Goal: Task Accomplishment & Management: Manage account settings

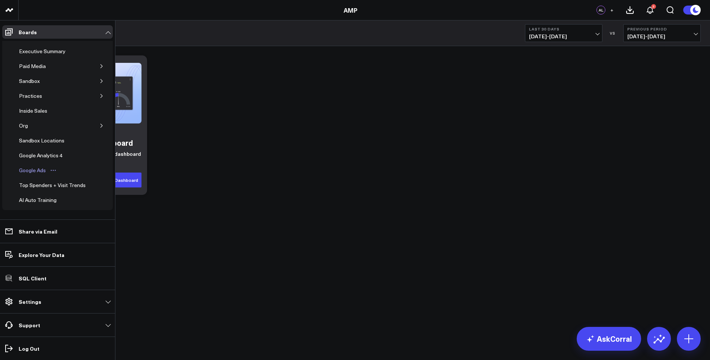
scroll to position [76, 0]
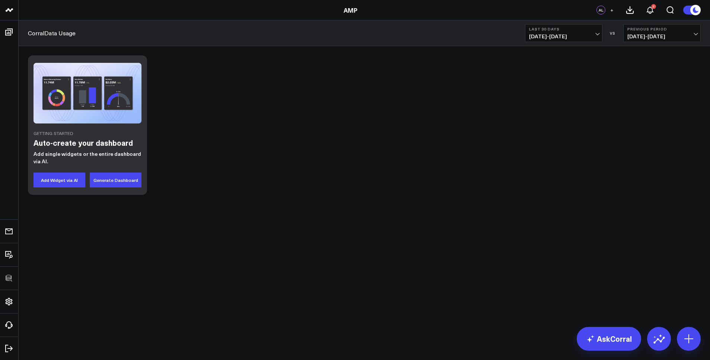
click at [243, 163] on div "Getting Started Auto-create your dashboard Add single widgets or the entire das…" at bounding box center [364, 125] width 680 height 147
click at [690, 341] on icon at bounding box center [689, 339] width 12 height 12
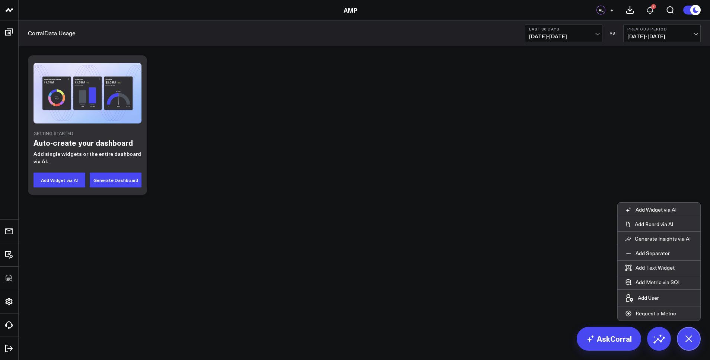
scroll to position [66, 0]
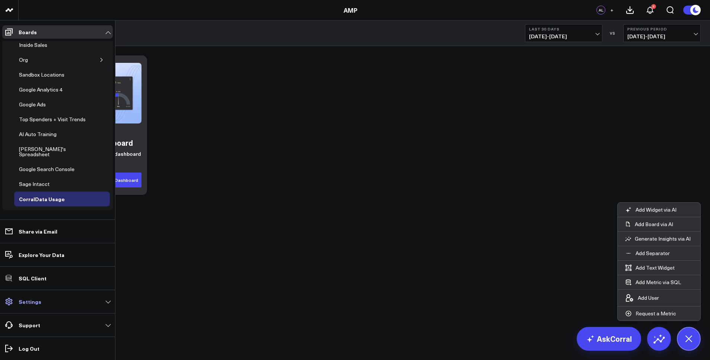
click at [36, 304] on p "Settings" at bounding box center [30, 302] width 23 height 6
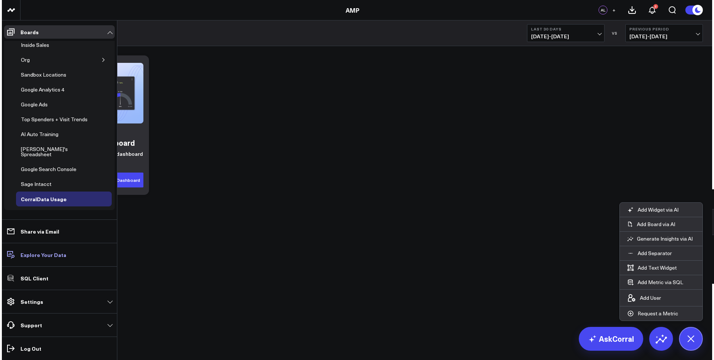
scroll to position [55, 0]
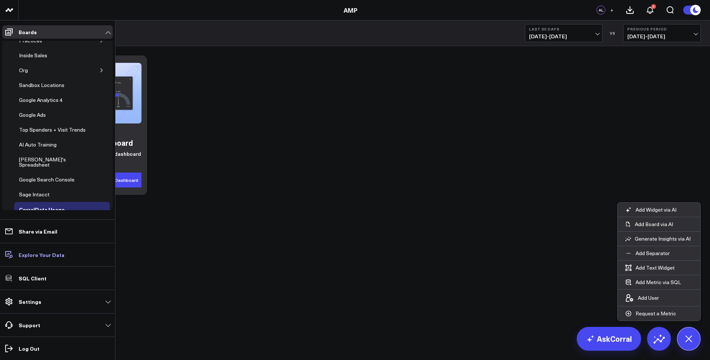
click at [43, 253] on p "Explore Your Data" at bounding box center [42, 255] width 46 height 6
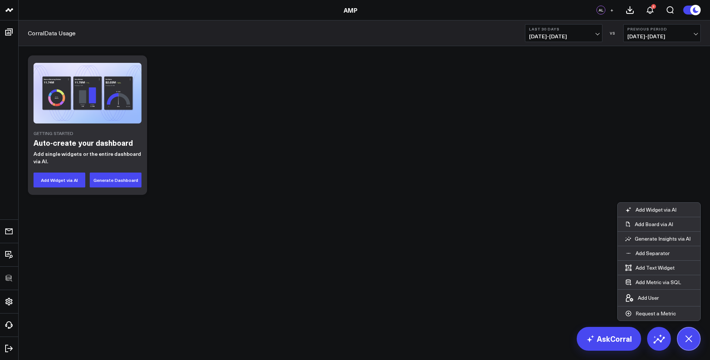
click at [399, 151] on div "Getting Started Auto-create your dashboard Add single widgets or the entire das…" at bounding box center [364, 125] width 680 height 147
click at [661, 284] on button "Add Metric via SQL" at bounding box center [653, 282] width 71 height 14
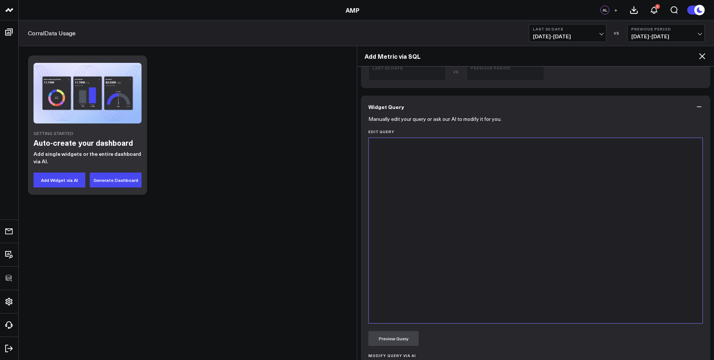
scroll to position [369, 0]
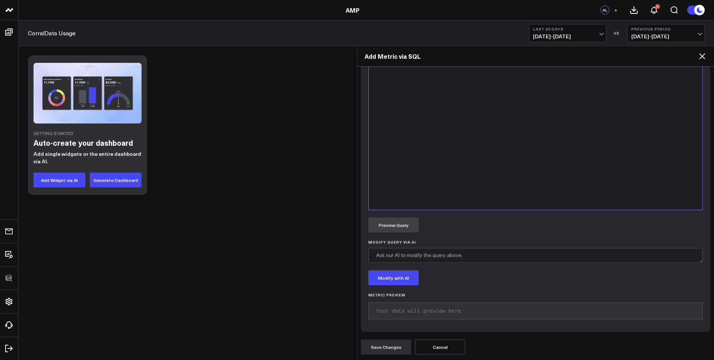
click at [431, 108] on div at bounding box center [535, 117] width 326 height 178
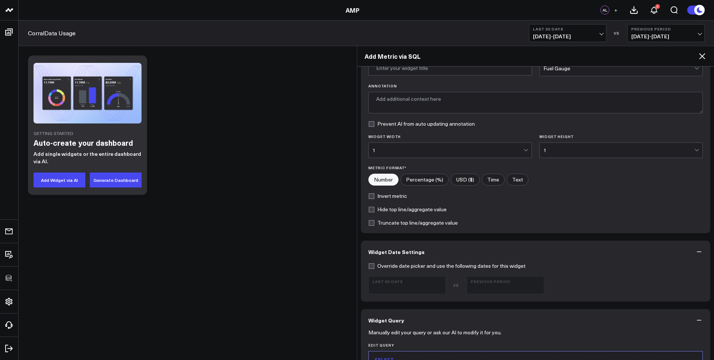
scroll to position [0, 0]
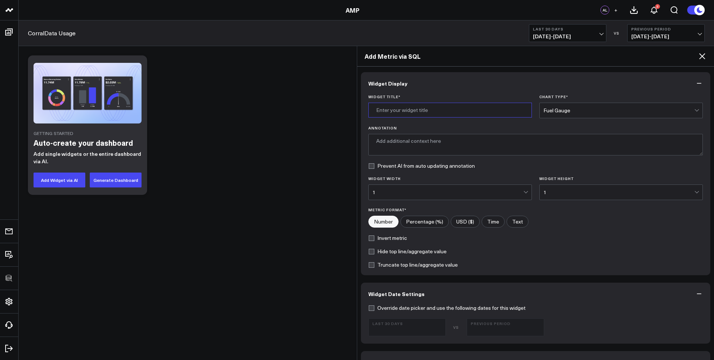
click at [410, 112] on input "Widget Title *" at bounding box center [449, 110] width 163 height 15
type input "U"
type input "CorralData Uage"
click at [575, 114] on div "Fuel Gauge" at bounding box center [618, 110] width 151 height 15
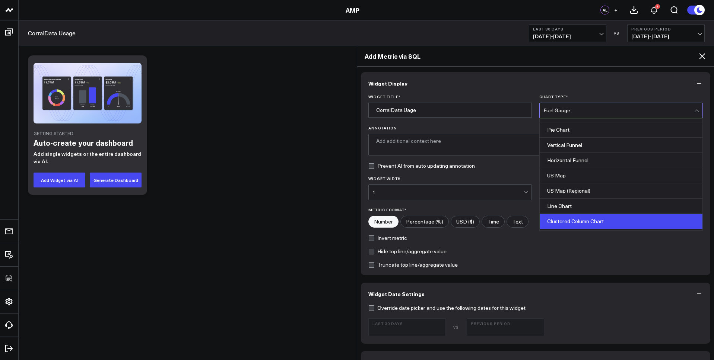
scroll to position [300, 0]
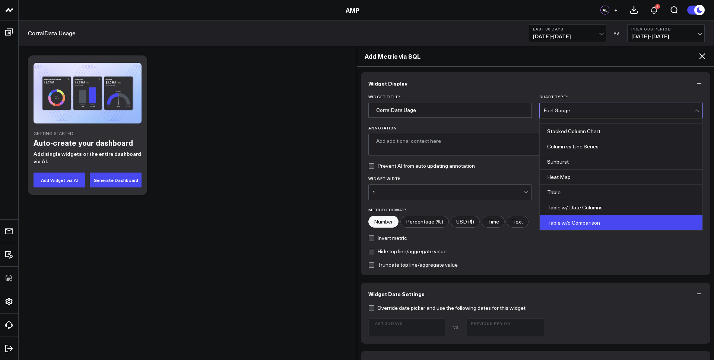
click at [571, 223] on div "Table w/o Comparison" at bounding box center [620, 223] width 163 height 15
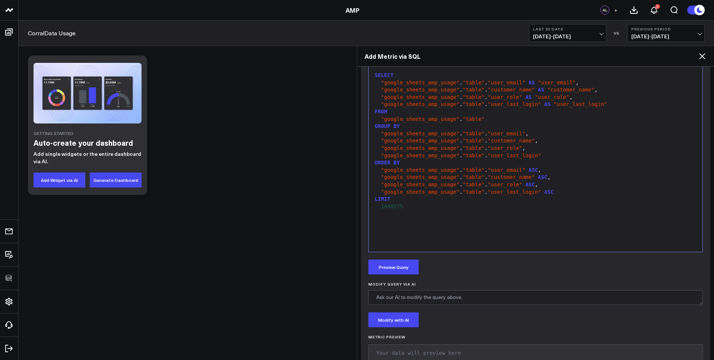
scroll to position [330, 0]
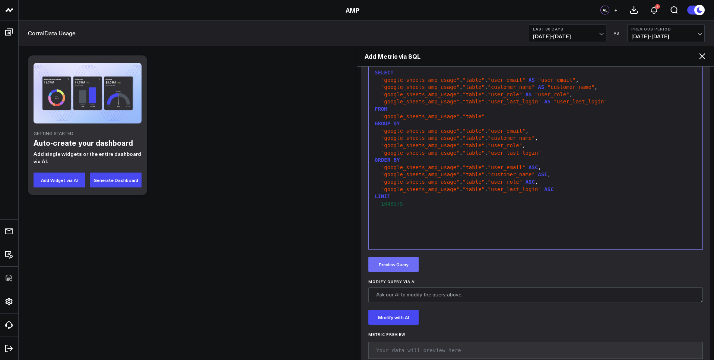
click at [398, 265] on button "Preview Query" at bounding box center [393, 264] width 50 height 15
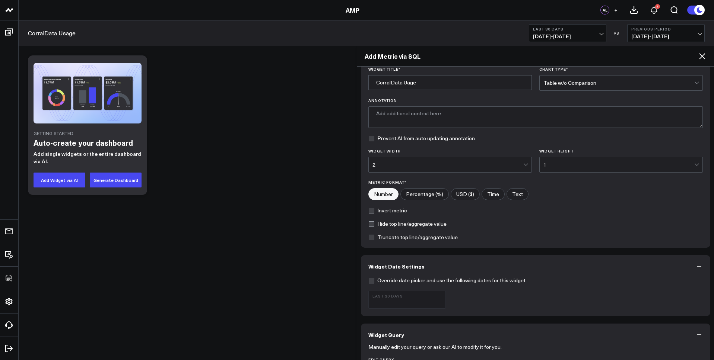
scroll to position [27, 0]
click at [382, 225] on label "Hide top line/aggregate value" at bounding box center [407, 225] width 78 height 6
click at [374, 225] on input "Hide top line/aggregate value" at bounding box center [371, 225] width 6 height 6
checkbox input "true"
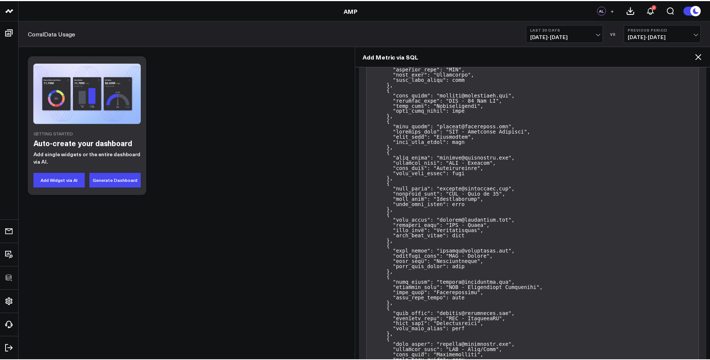
scroll to position [15082, 0]
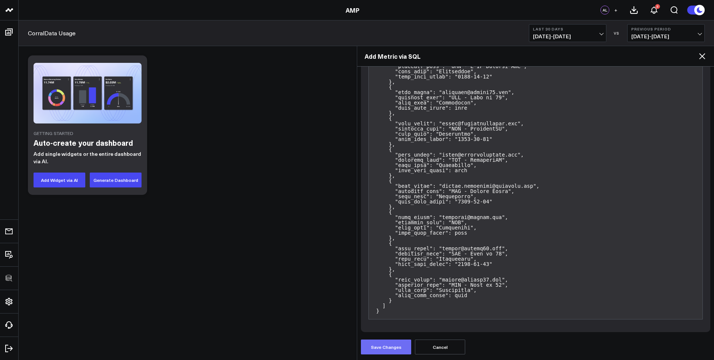
click at [384, 351] on button "Save Changes" at bounding box center [386, 347] width 50 height 15
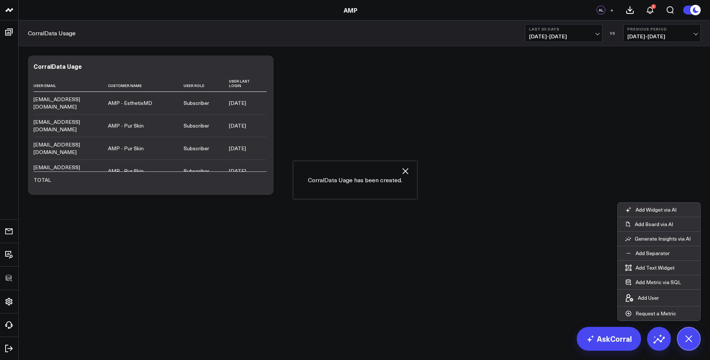
click at [406, 171] on icon "button" at bounding box center [405, 171] width 9 height 9
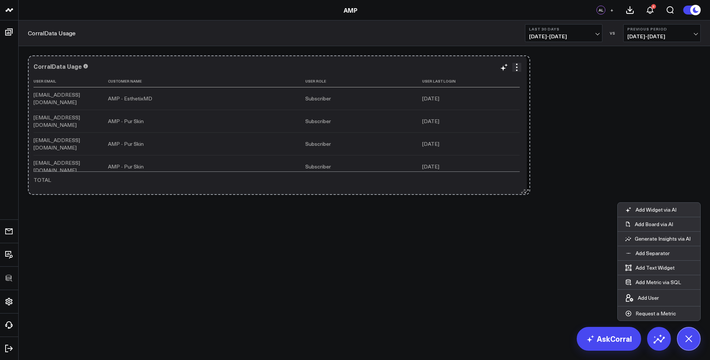
drag, startPoint x: 269, startPoint y: 192, endPoint x: 526, endPoint y: 189, distance: 256.5
click at [526, 189] on icon at bounding box center [523, 192] width 6 height 6
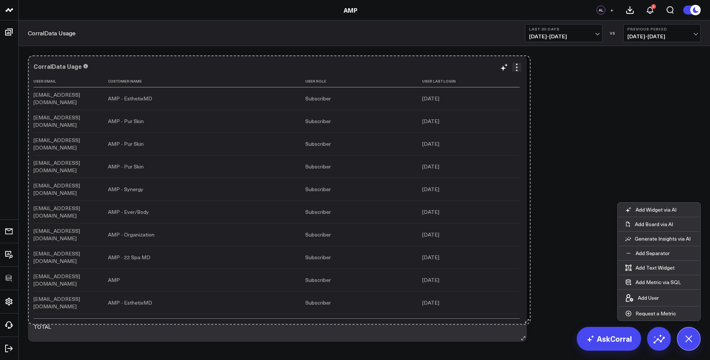
drag, startPoint x: 522, startPoint y: 191, endPoint x: 519, endPoint y: 314, distance: 122.9
click at [522, 318] on div "CorralData Uage User Email Customer Name User Role User Last Login aanderson@we…" at bounding box center [277, 198] width 499 height 287
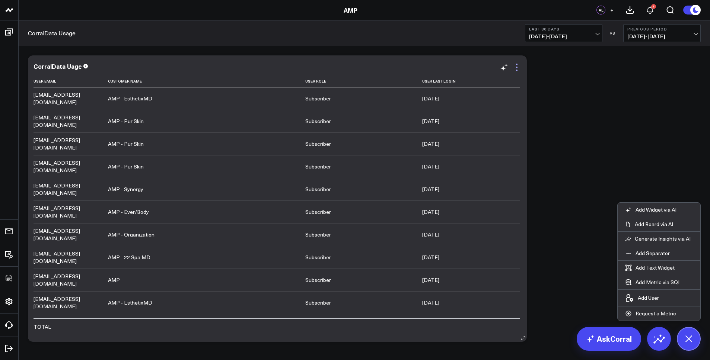
click at [519, 66] on icon at bounding box center [516, 67] width 9 height 9
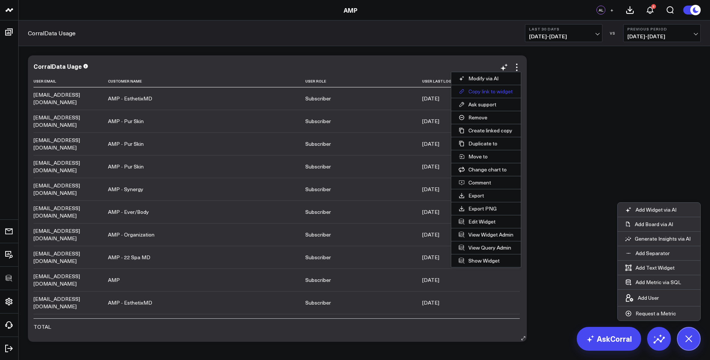
click at [490, 90] on button "Copy link to widget" at bounding box center [486, 91] width 70 height 13
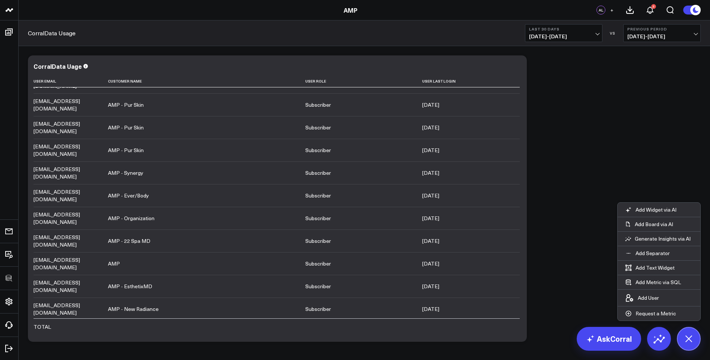
scroll to position [9, 0]
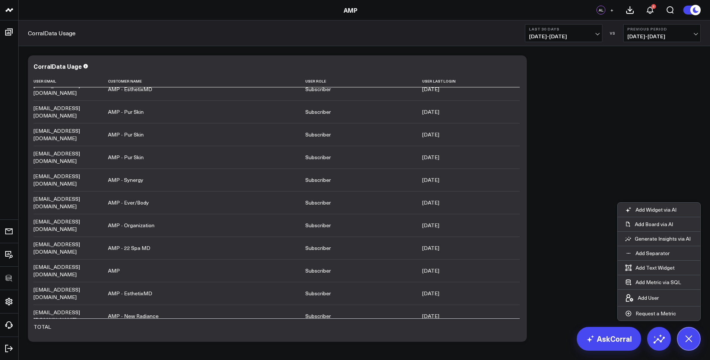
click at [612, 8] on span "+" at bounding box center [611, 9] width 3 height 5
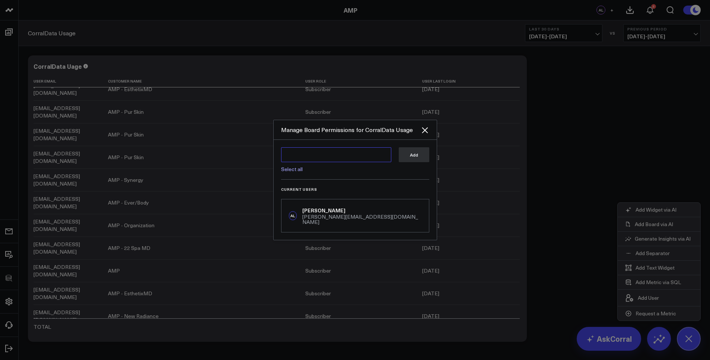
click at [339, 159] on textarea at bounding box center [336, 154] width 110 height 15
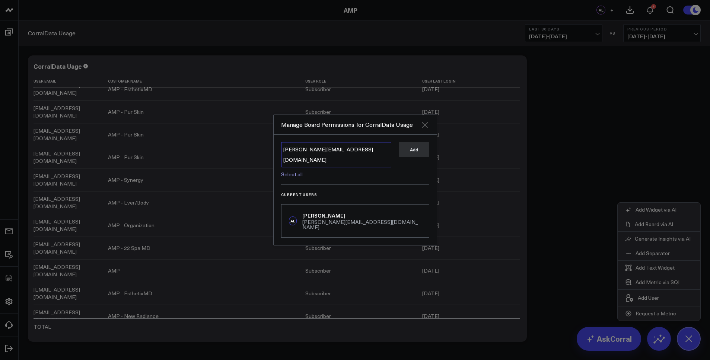
type textarea "brian@corraldata.com"
click at [426, 127] on icon "Close" at bounding box center [425, 125] width 6 height 6
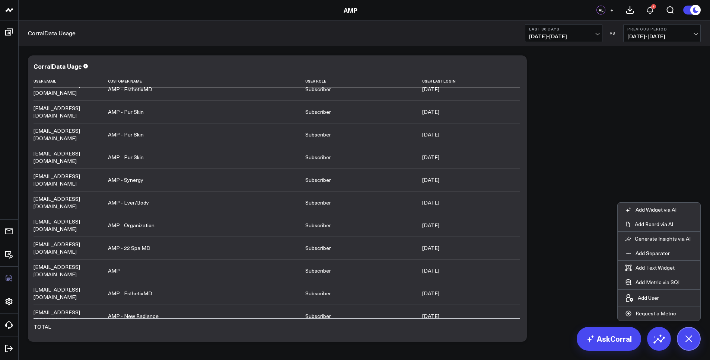
scroll to position [45, 0]
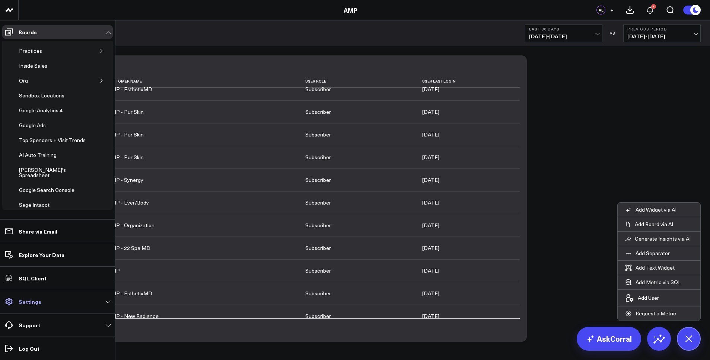
click at [36, 301] on p "Settings" at bounding box center [30, 302] width 23 height 6
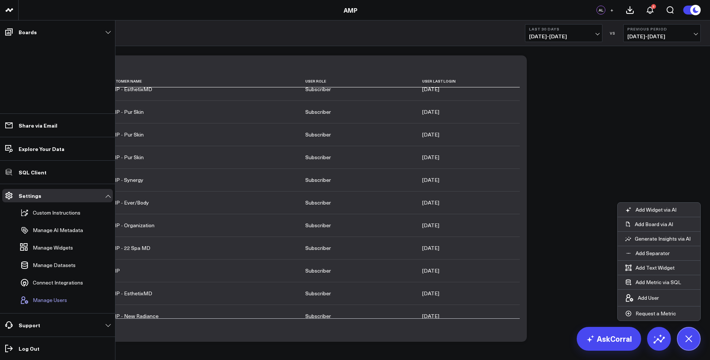
click at [58, 299] on span "Manage Users" at bounding box center [50, 300] width 34 height 6
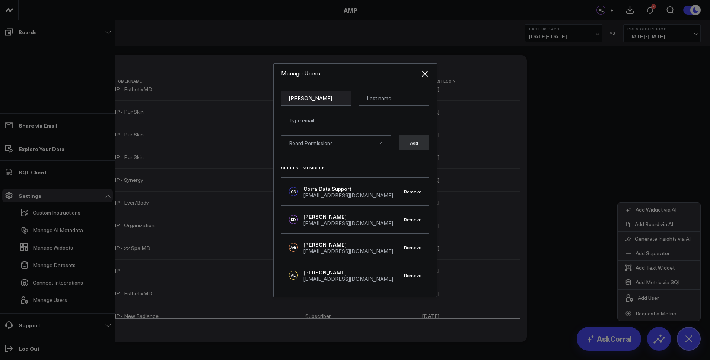
type input "Brian"
type input "Tepper"
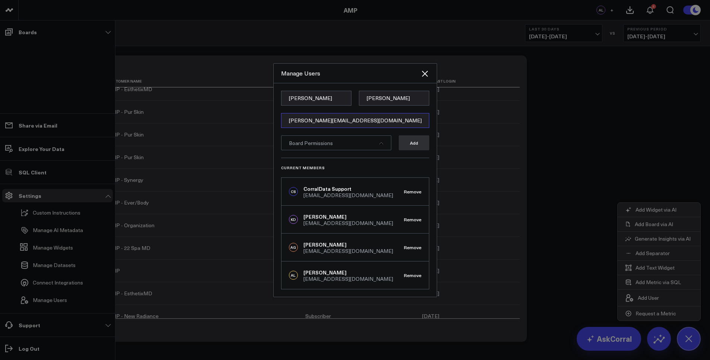
type input "brian@corraldata.com"
click at [332, 137] on div "Board Permissions" at bounding box center [336, 143] width 110 height 15
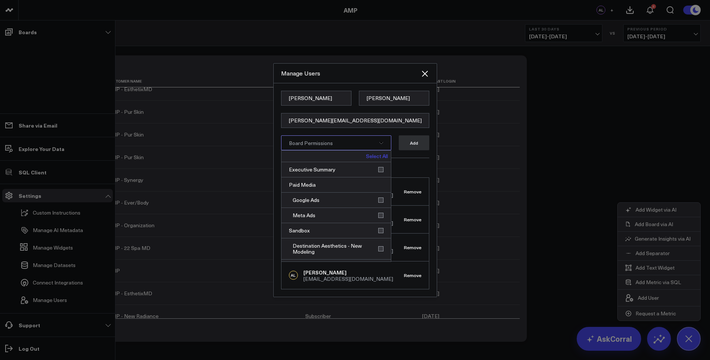
click at [376, 157] on link "Select All" at bounding box center [377, 156] width 22 height 5
click at [414, 145] on button "Add" at bounding box center [414, 143] width 31 height 15
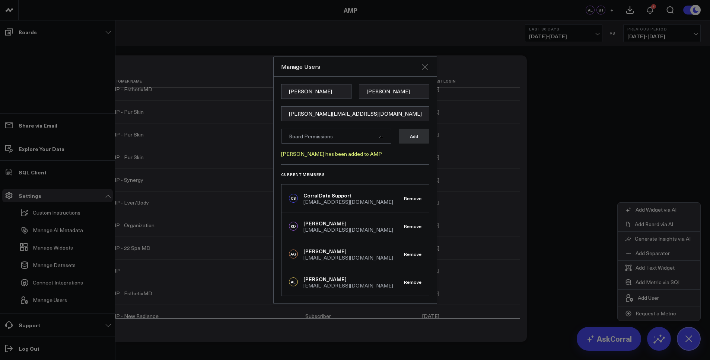
click at [425, 65] on icon "Close" at bounding box center [424, 67] width 9 height 9
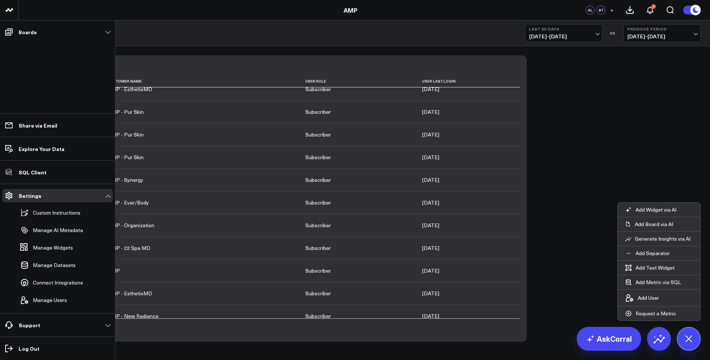
click at [609, 11] on button "+" at bounding box center [611, 10] width 9 height 9
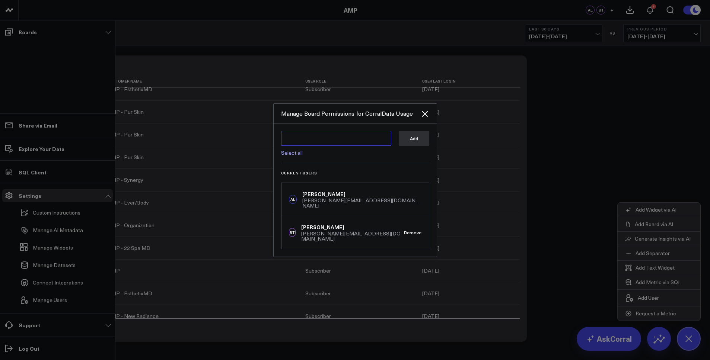
click at [340, 142] on textarea at bounding box center [336, 138] width 110 height 15
type textarea "ar"
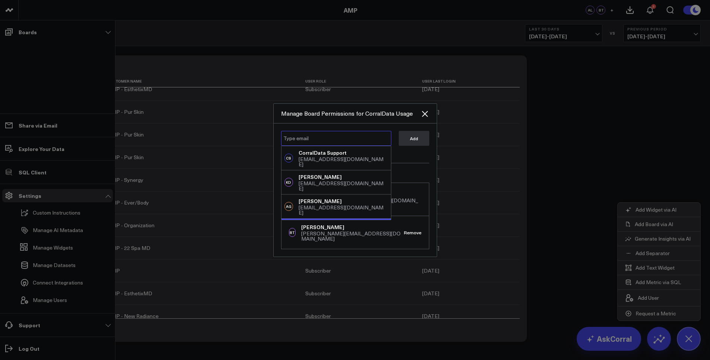
scroll to position [30, 0]
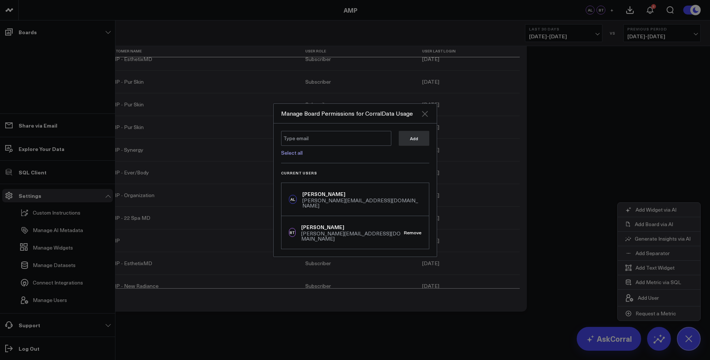
click at [427, 117] on icon "Close" at bounding box center [425, 114] width 6 height 6
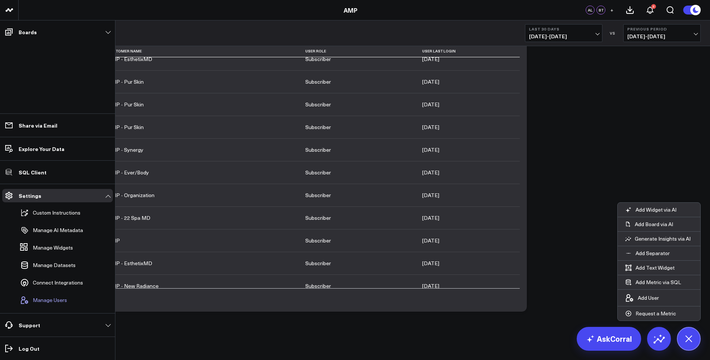
click at [55, 300] on span "Manage Users" at bounding box center [50, 300] width 34 height 6
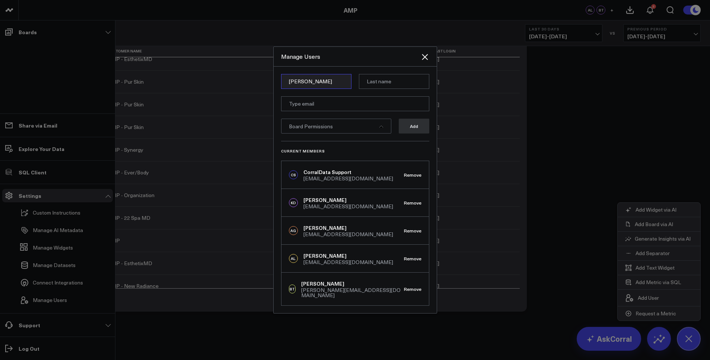
drag, startPoint x: 337, startPoint y: 84, endPoint x: 289, endPoint y: 83, distance: 48.0
click at [289, 83] on input "ARthur" at bounding box center [316, 81] width 70 height 15
type input "[PERSON_NAME]"
type input "K"
click at [320, 106] on input "email" at bounding box center [355, 103] width 148 height 15
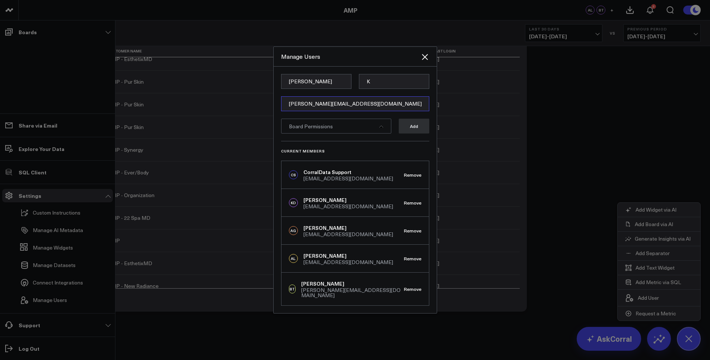
type input "arthur@corraldata.com"
click at [341, 119] on form "Arthur K arthur@corraldata.com Board Permissions Add" at bounding box center [355, 107] width 148 height 67
click at [348, 131] on div "Board Permissions" at bounding box center [336, 126] width 110 height 15
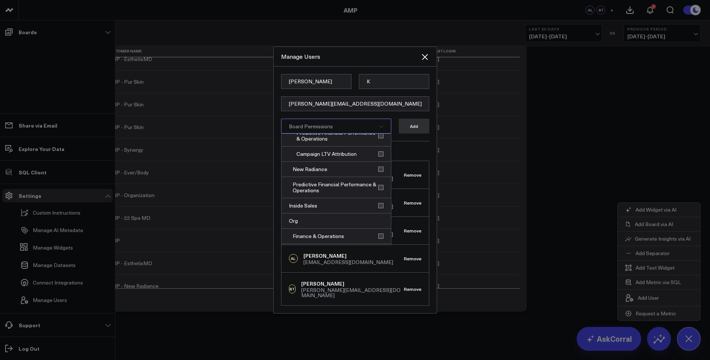
scroll to position [2221, 0]
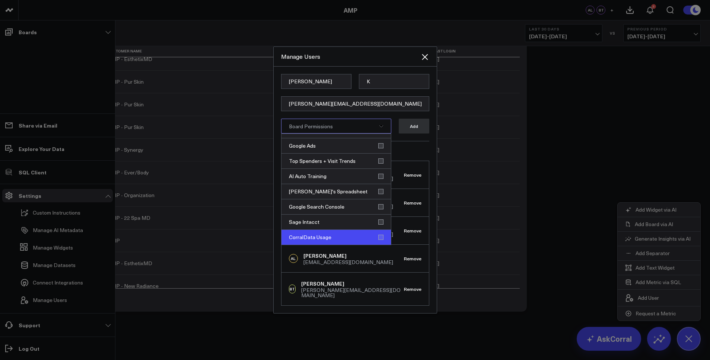
click at [378, 240] on div "CorralData Usage" at bounding box center [335, 237] width 109 height 15
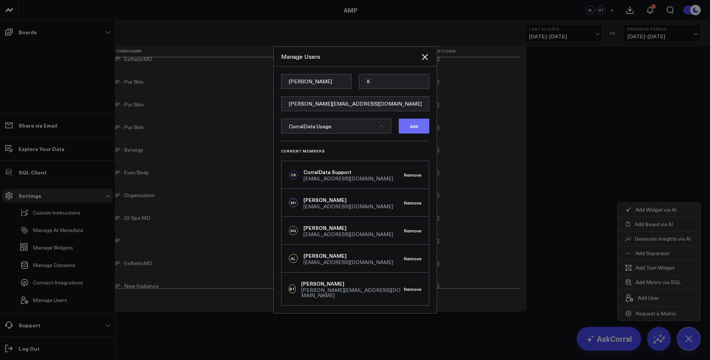
click at [414, 130] on button "Add" at bounding box center [414, 126] width 31 height 15
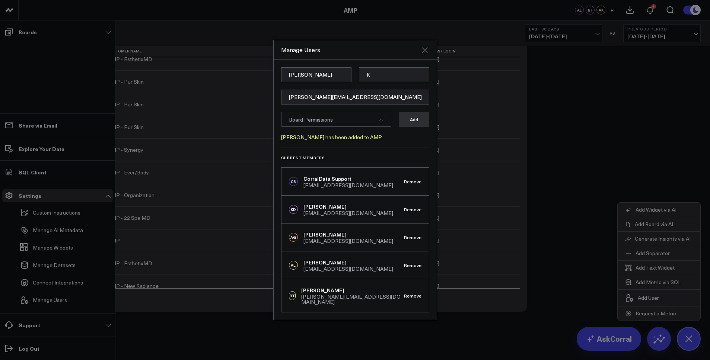
click at [426, 53] on icon "Close" at bounding box center [425, 50] width 6 height 6
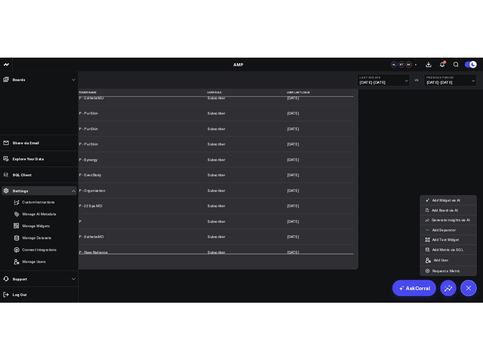
scroll to position [0, 0]
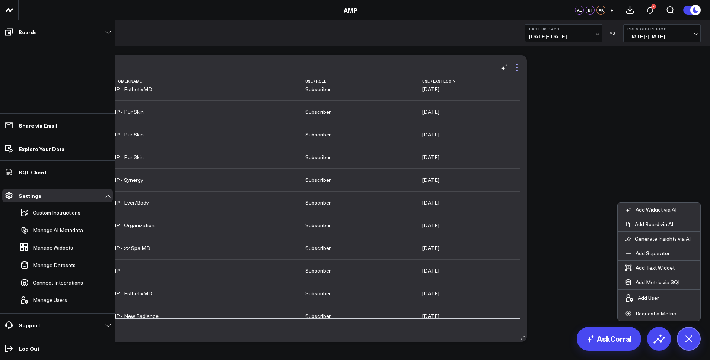
click at [517, 67] on icon at bounding box center [516, 67] width 9 height 9
click at [576, 98] on div "Modify via AI Copy link to widget Ask support Remove Create linked copy Executi…" at bounding box center [364, 199] width 680 height 294
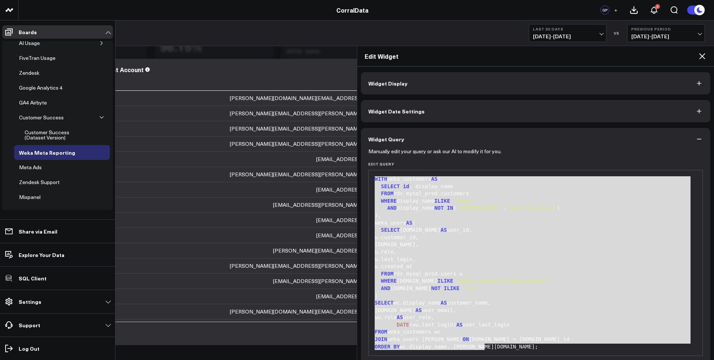
scroll to position [185, 0]
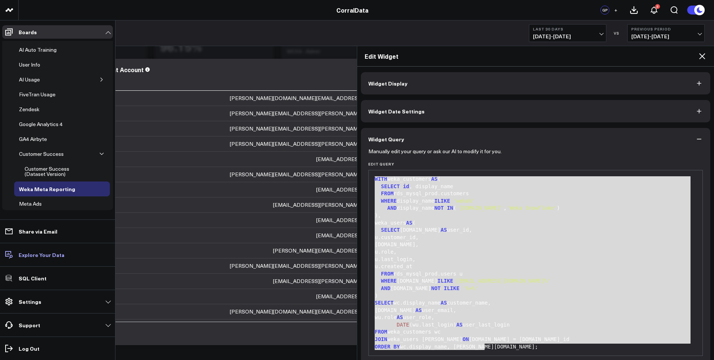
click at [34, 255] on p "Explore Your Data" at bounding box center [42, 255] width 46 height 6
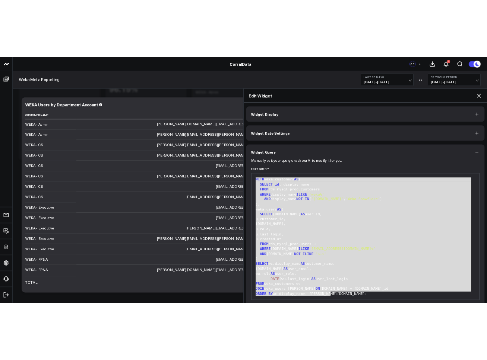
scroll to position [154, 0]
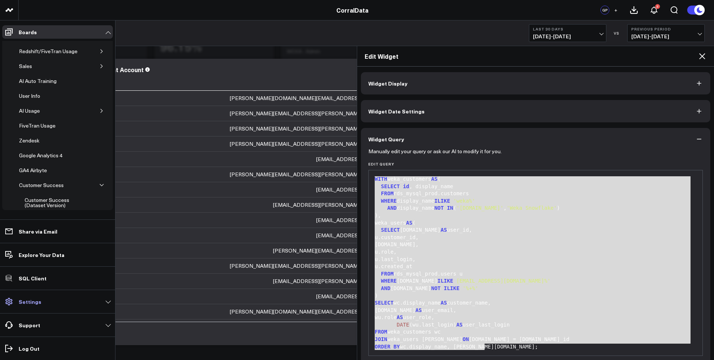
click at [42, 305] on link "Settings" at bounding box center [57, 301] width 111 height 13
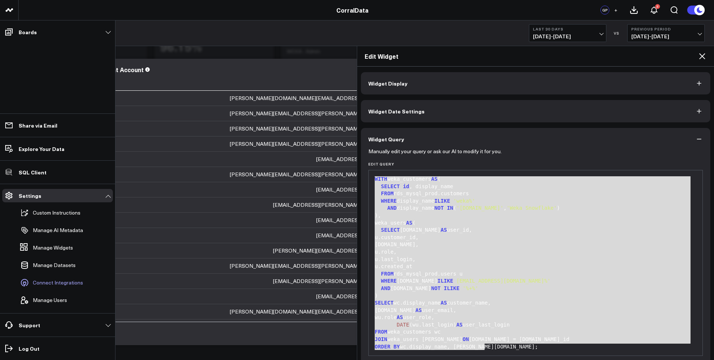
click at [53, 283] on span "Connect Integrations" at bounding box center [58, 283] width 50 height 6
